Goal: Task Accomplishment & Management: Complete application form

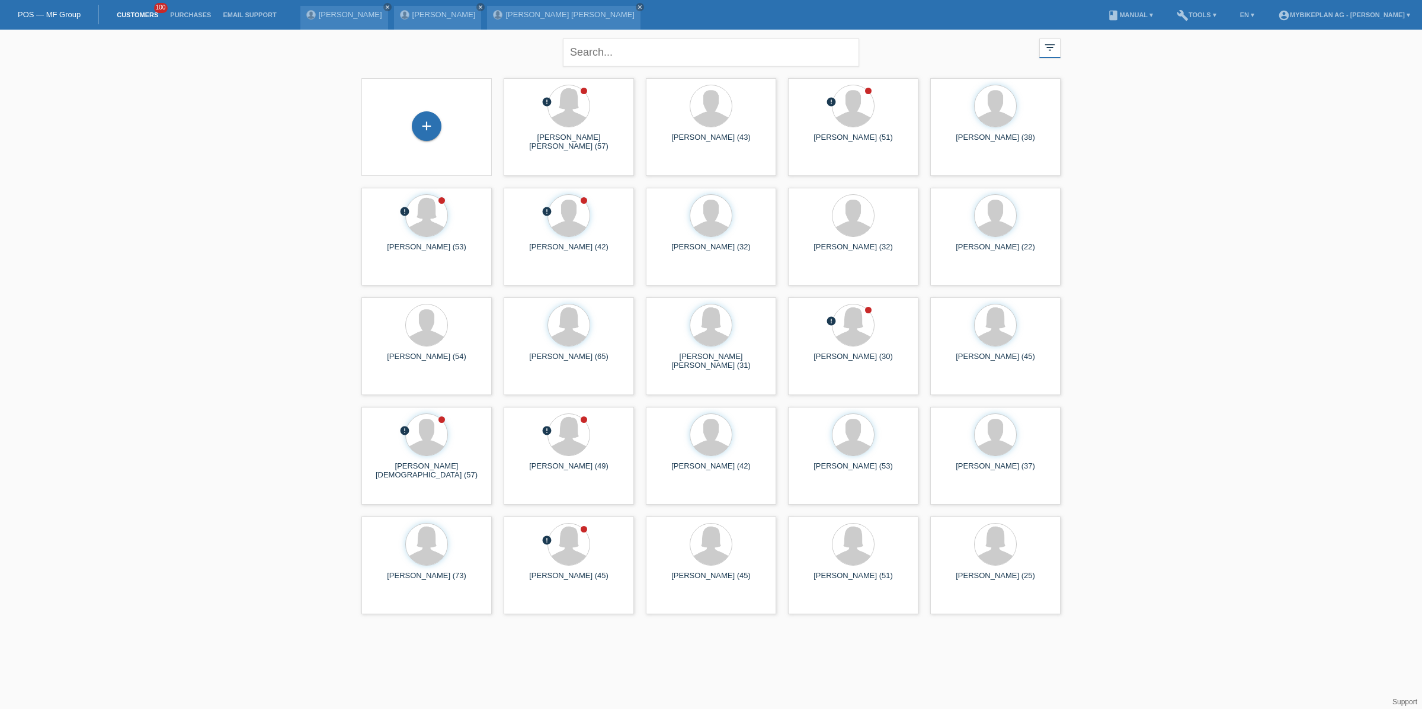
click at [424, 128] on div "+" at bounding box center [427, 126] width 30 height 30
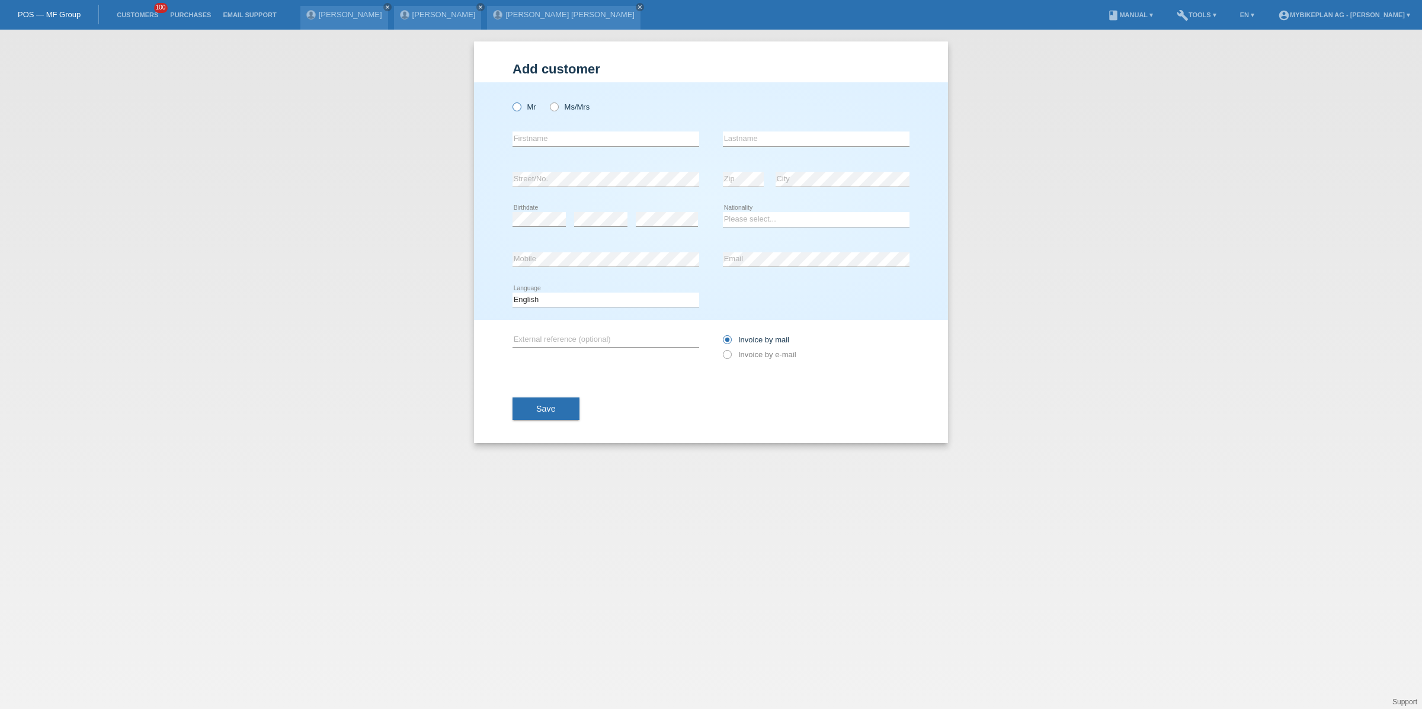
click at [511, 101] on icon at bounding box center [511, 101] width 0 height 0
click at [519, 107] on input "Mr" at bounding box center [516, 106] width 8 height 8
radio input "true"
click at [544, 149] on div "error Firstname" at bounding box center [605, 139] width 187 height 40
click at [544, 142] on input "text" at bounding box center [605, 138] width 187 height 15
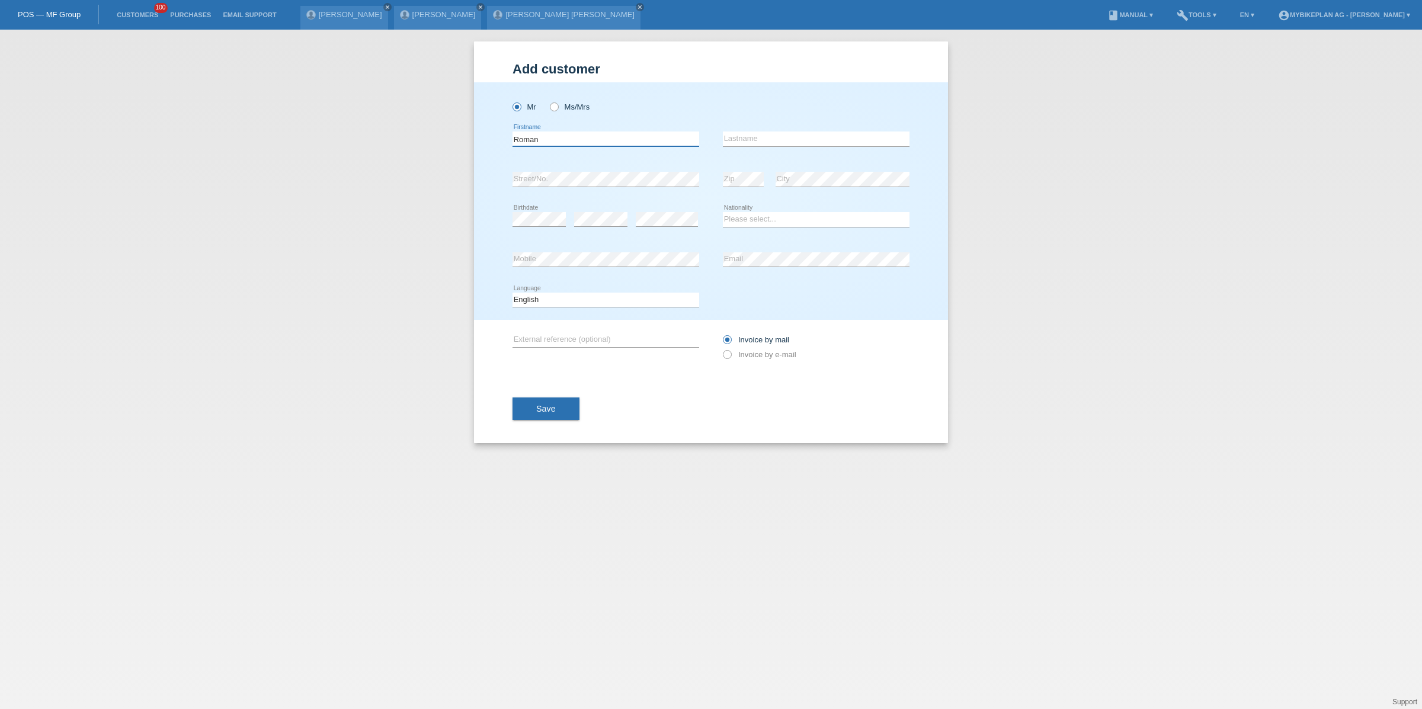
type input "Roman"
type input "Eichenberger"
select select "CH"
click at [549, 293] on select "Deutsch Français Italiano English" at bounding box center [605, 300] width 187 height 14
click at [532, 302] on select "Deutsch Français Italiano English" at bounding box center [605, 300] width 187 height 14
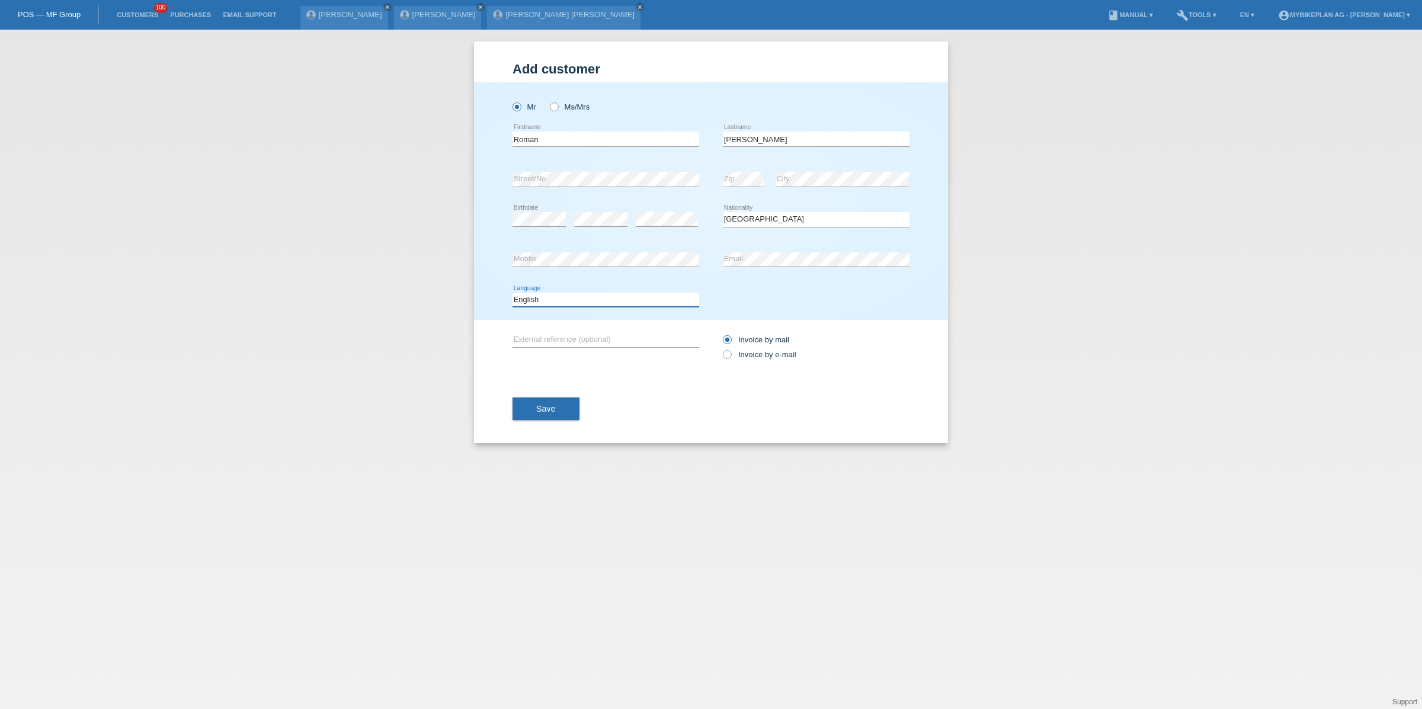
select select "de"
click at [512, 293] on select "Deutsch Français Italiano English" at bounding box center [605, 300] width 187 height 14
click at [756, 353] on label "Invoice by e-mail" at bounding box center [759, 354] width 73 height 9
click at [730, 353] on input "Invoice by e-mail" at bounding box center [727, 357] width 8 height 15
radio input "true"
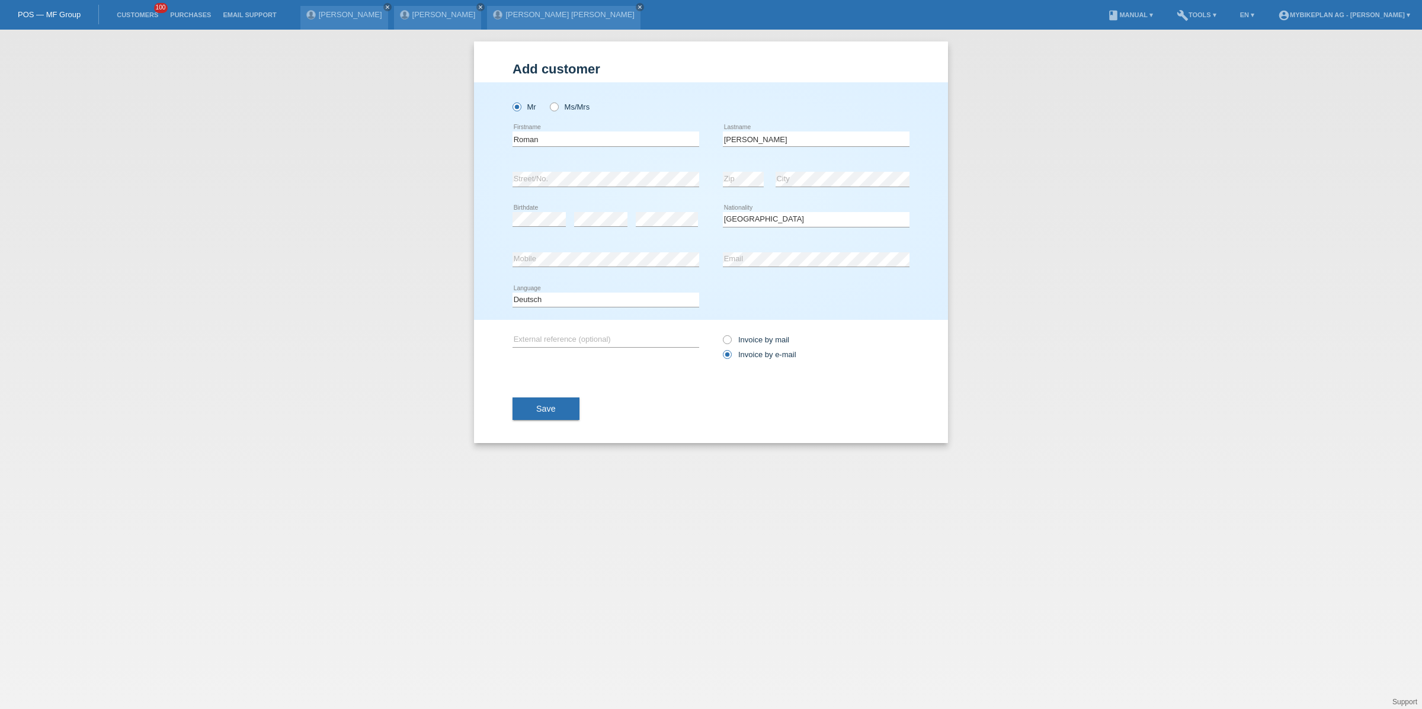
click at [609, 394] on div "Save" at bounding box center [710, 408] width 397 height 69
click at [570, 403] on button "Save" at bounding box center [545, 408] width 67 height 23
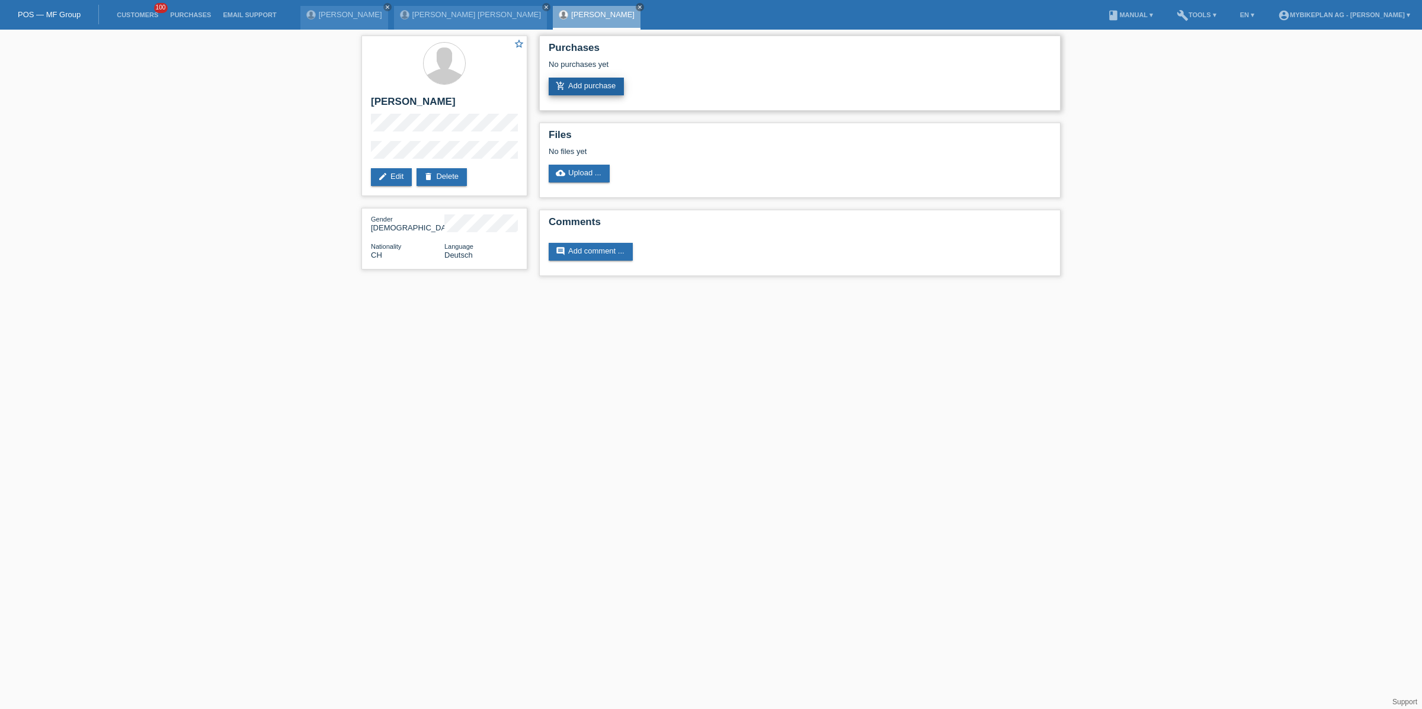
click at [578, 86] on link "add_shopping_cart Add purchase" at bounding box center [585, 87] width 75 height 18
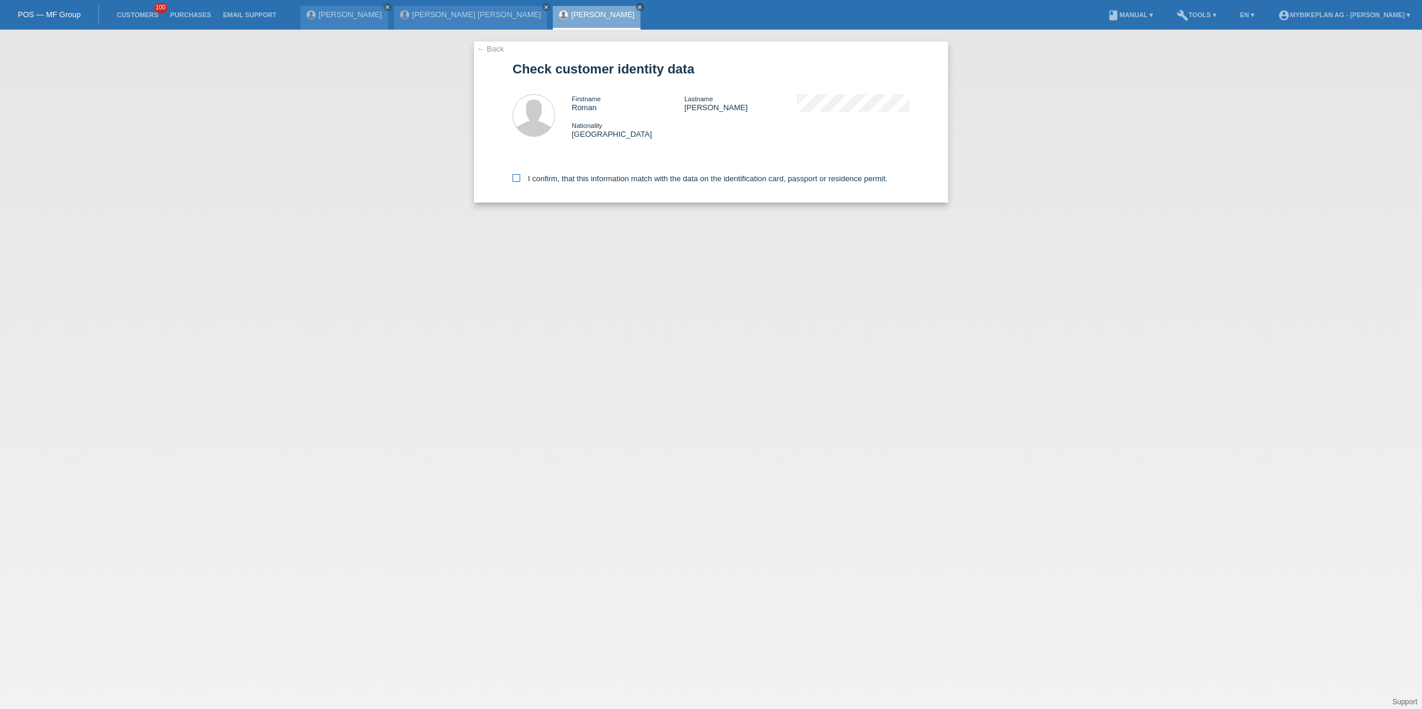
click at [534, 175] on label "I confirm, that this information match with the data on the identification card…" at bounding box center [699, 178] width 375 height 9
click at [520, 175] on input "I confirm, that this information match with the data on the identification card…" at bounding box center [516, 178] width 8 height 8
checkbox input "true"
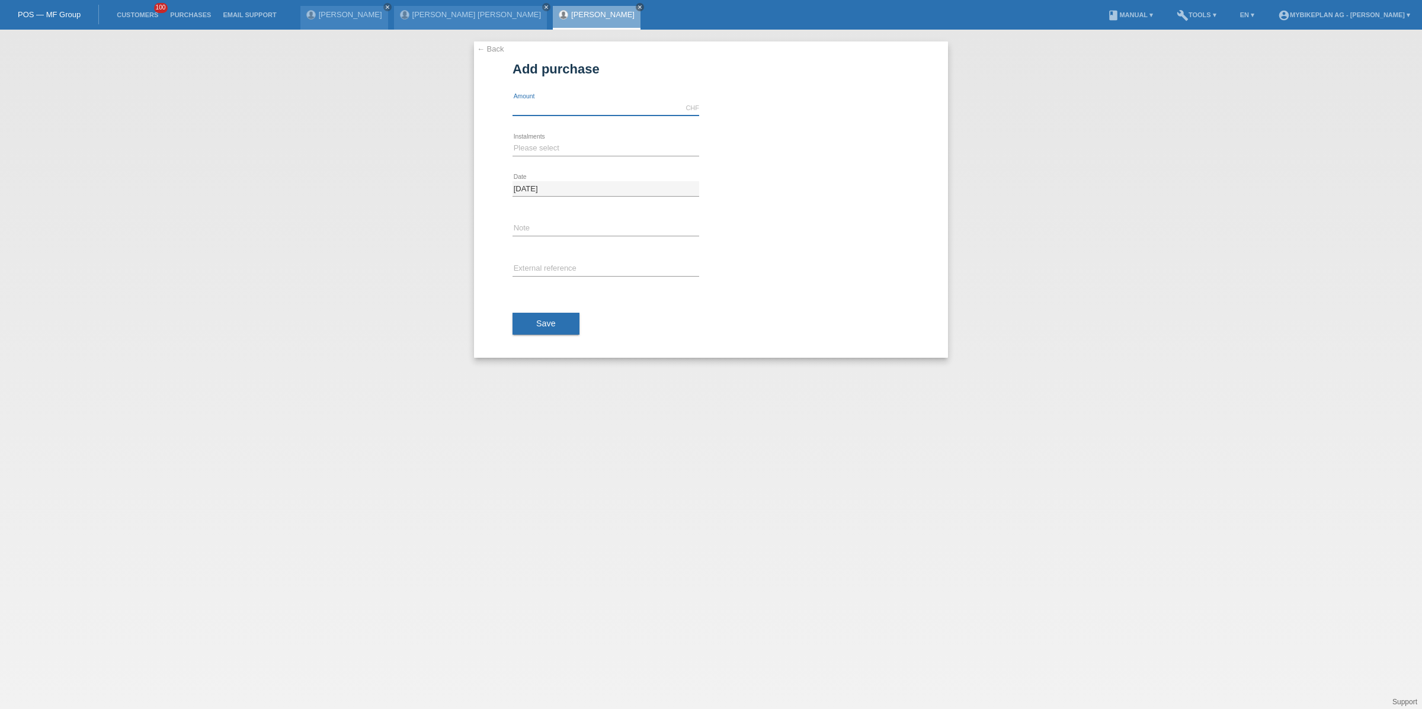
click at [558, 113] on input "text" at bounding box center [605, 108] width 187 height 15
type input "4499.00"
click at [522, 152] on select "Please select 6 instalments 12 instalments 18 instalments 24 instalments 36 ins…" at bounding box center [605, 148] width 187 height 14
select select "488"
click at [512, 141] on select "Please select 6 instalments 12 instalments 18 instalments 24 instalments 36 ins…" at bounding box center [605, 148] width 187 height 14
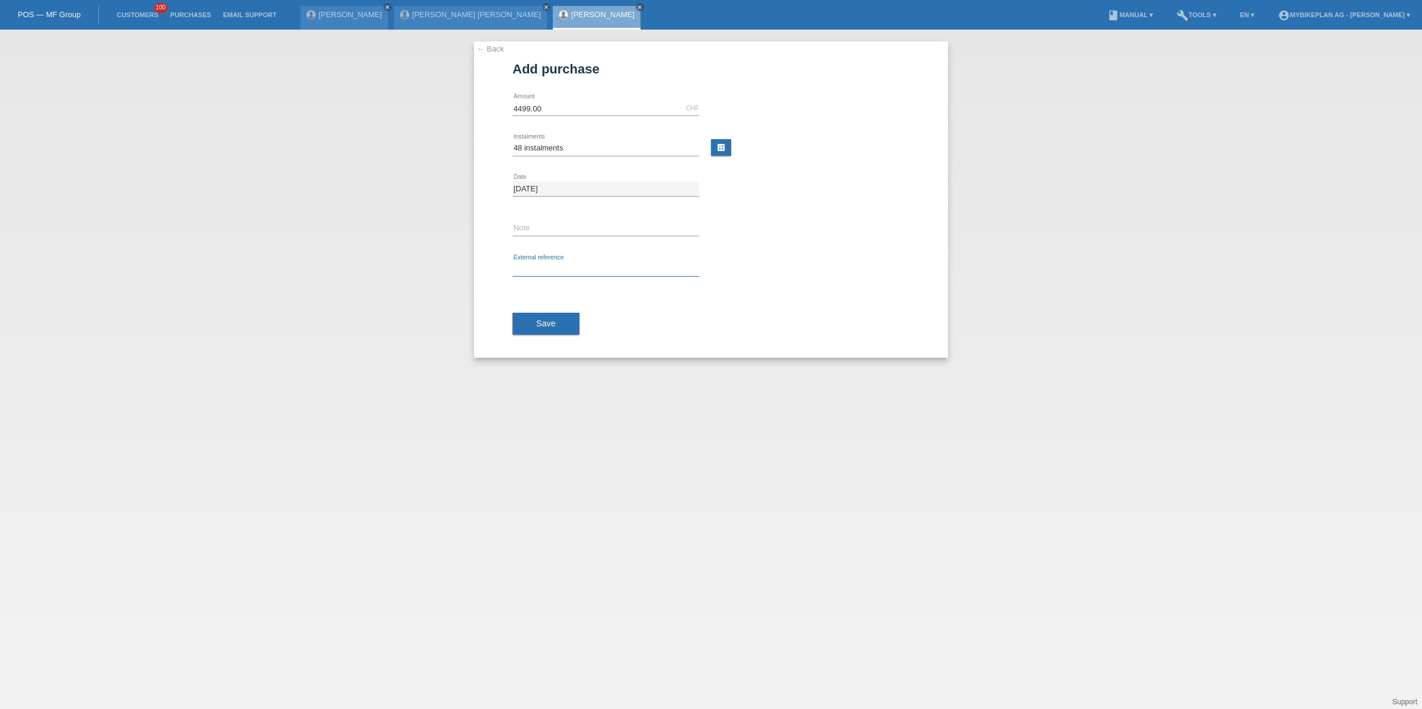
click at [541, 265] on input "text" at bounding box center [605, 269] width 187 height 15
paste input "44462075676"
type input "44462075676"
click at [553, 324] on span "Save" at bounding box center [546, 323] width 20 height 9
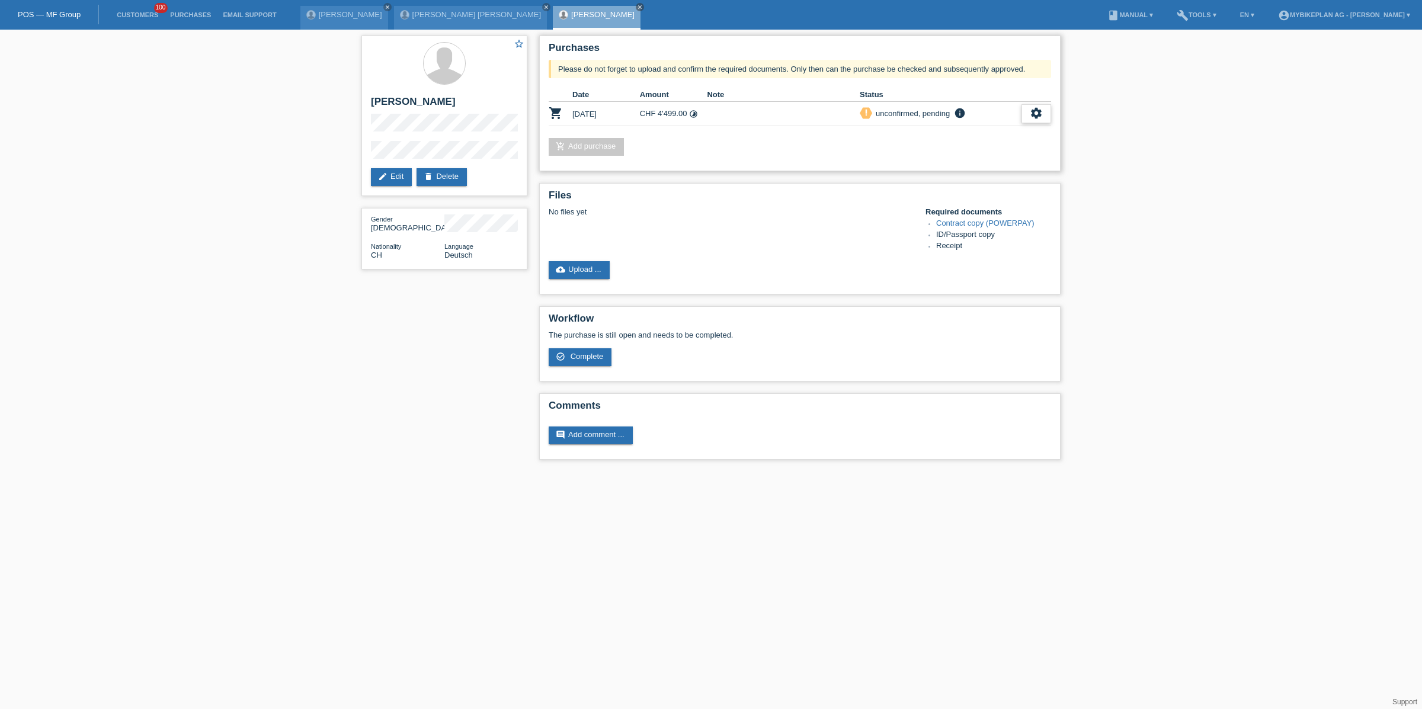
click at [1043, 116] on div "settings" at bounding box center [1036, 113] width 30 height 19
click at [997, 133] on div "fullscreen Show" at bounding box center [958, 133] width 179 height 18
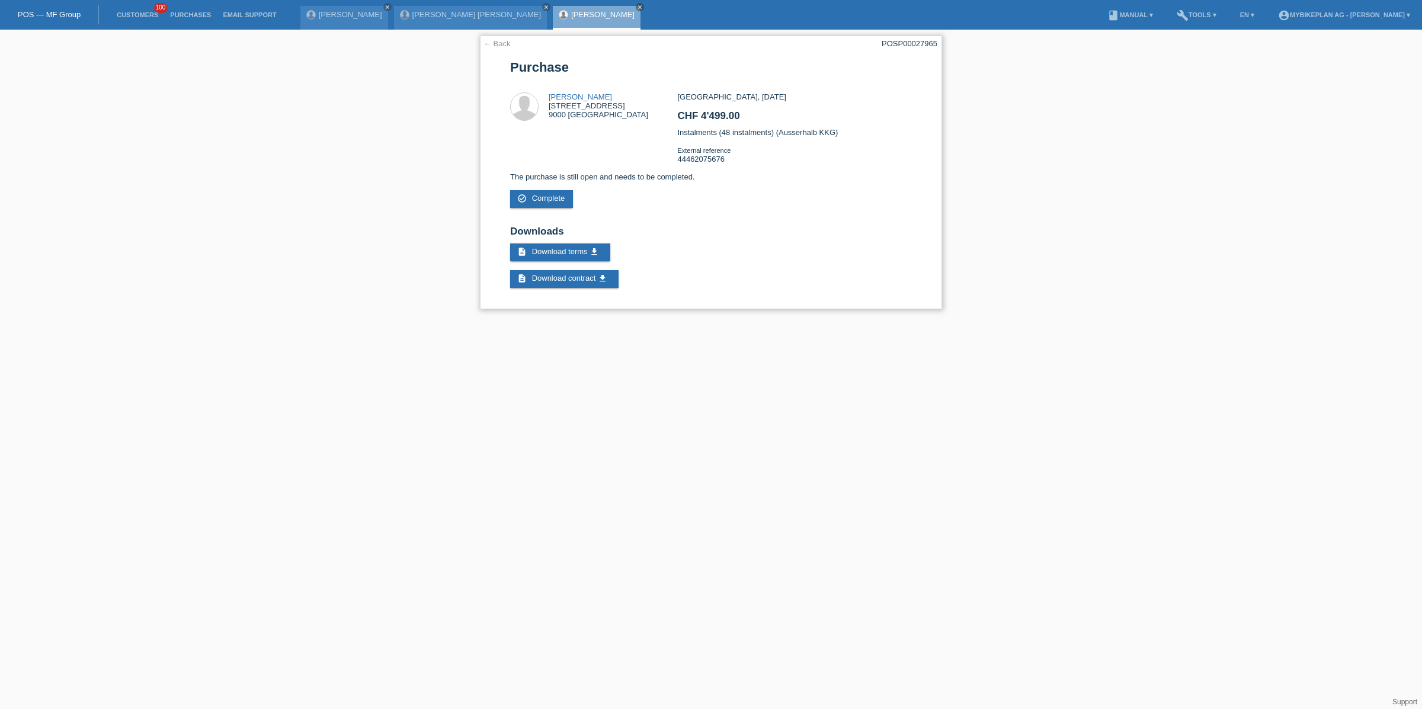
click at [905, 47] on div "POSP00027965" at bounding box center [909, 43] width 56 height 9
copy div "POSP00027965"
click at [561, 94] on link "[PERSON_NAME]" at bounding box center [579, 96] width 63 height 9
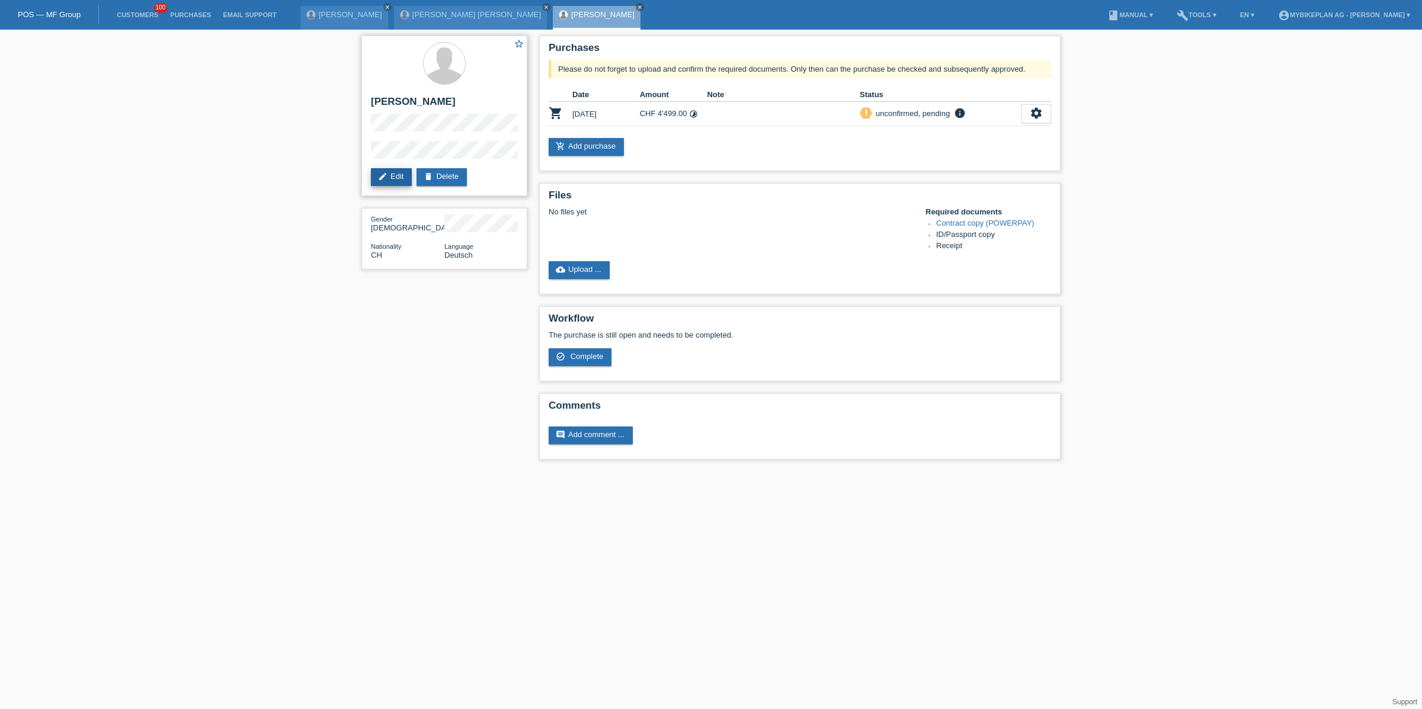
click at [396, 182] on link "edit Edit" at bounding box center [391, 177] width 41 height 18
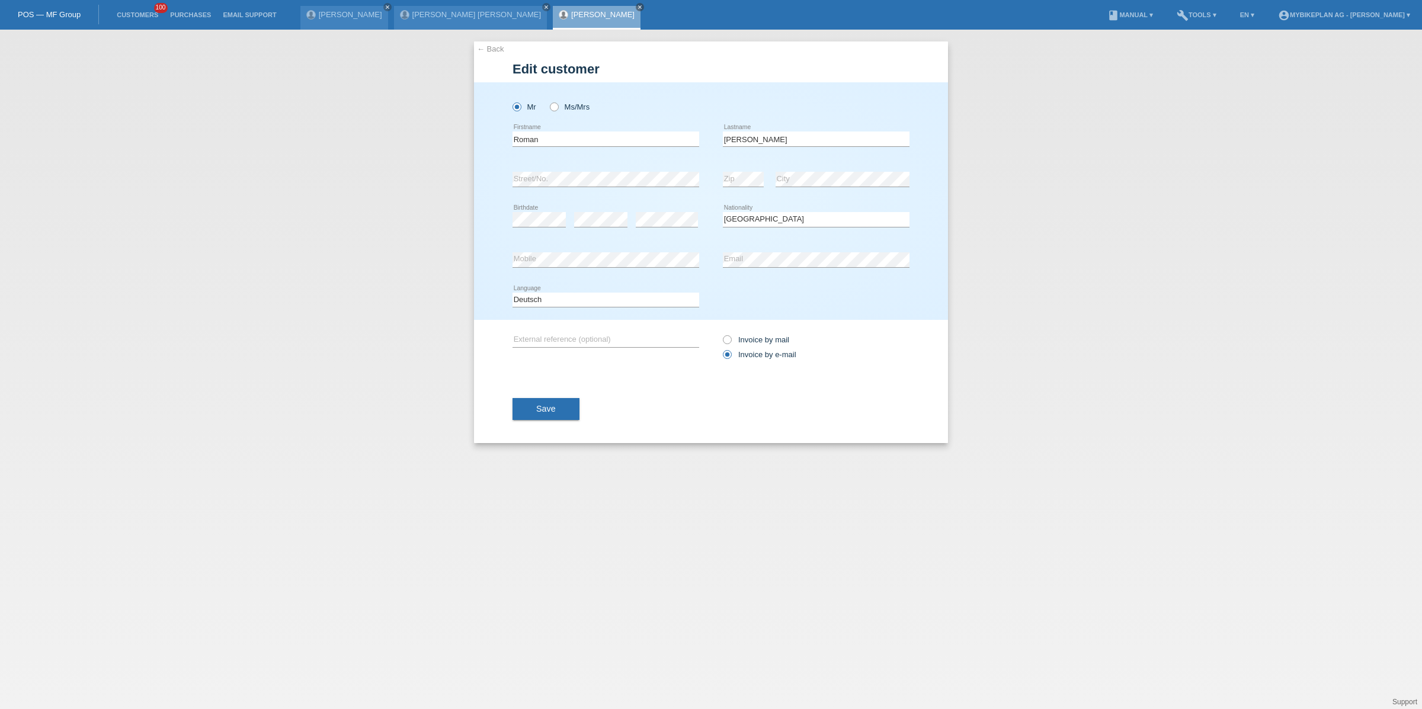
select select "CH"
click at [649, 139] on input "Roman" at bounding box center [605, 138] width 187 height 15
type input "Roman Alfred"
click at [554, 403] on button "Save" at bounding box center [545, 408] width 67 height 23
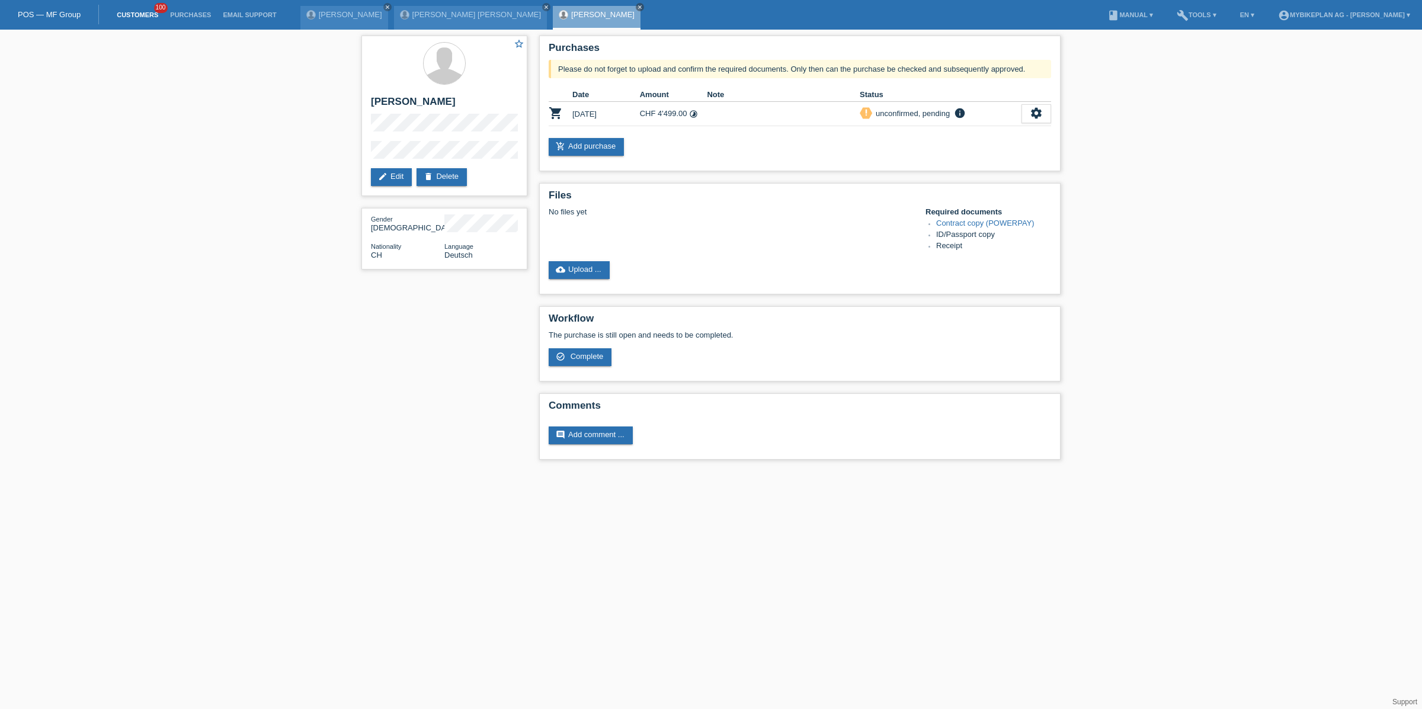
click at [134, 15] on link "Customers" at bounding box center [137, 14] width 53 height 7
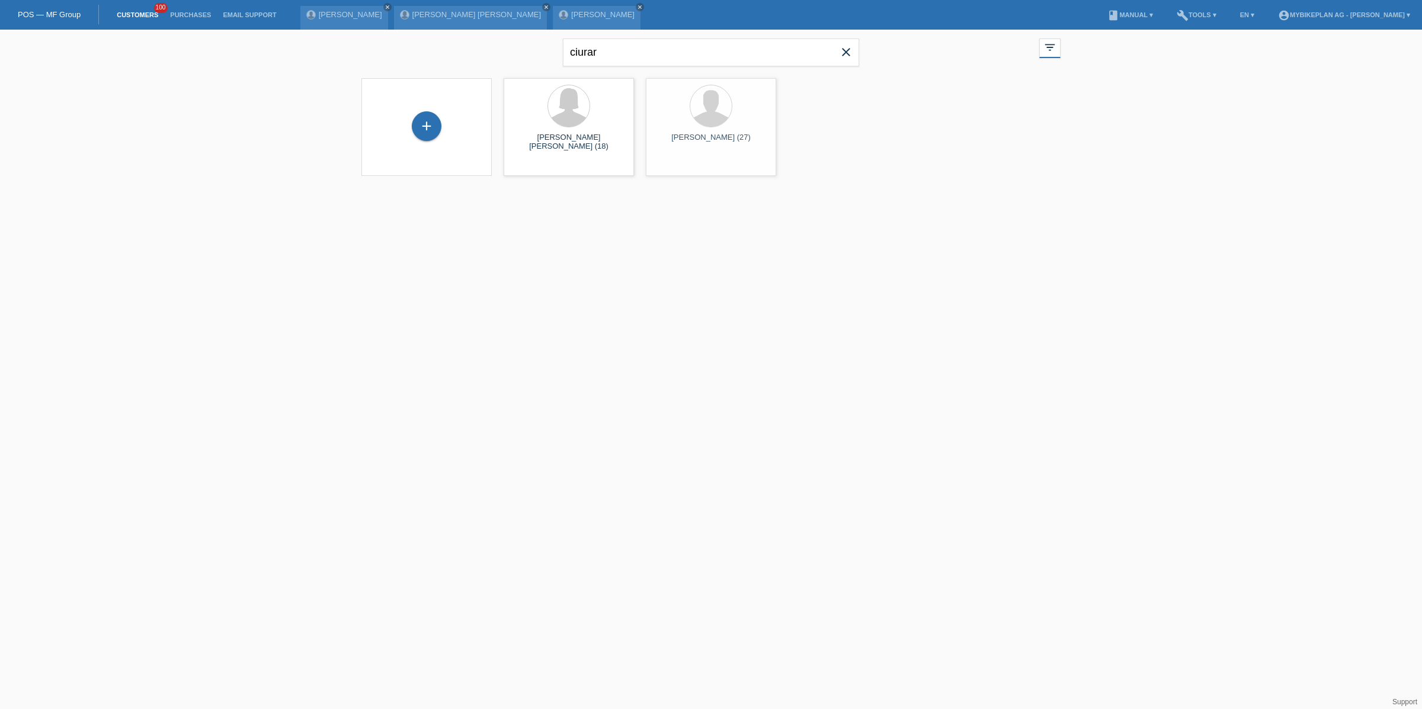
click at [836, 54] on span "close" at bounding box center [846, 53] width 24 height 18
